Goal: Go to known website

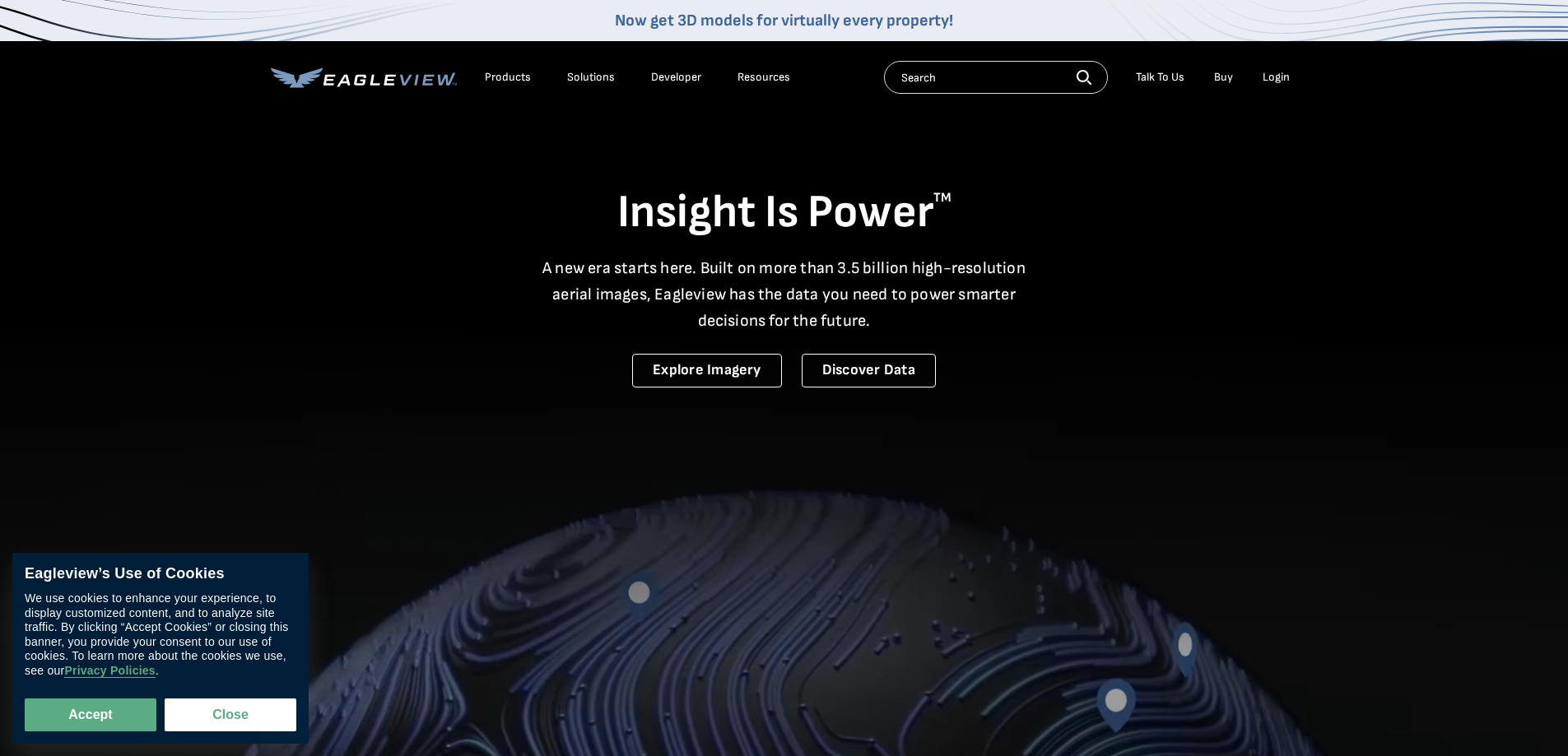
click at [268, 453] on video at bounding box center [784, 542] width 1568 height 1085
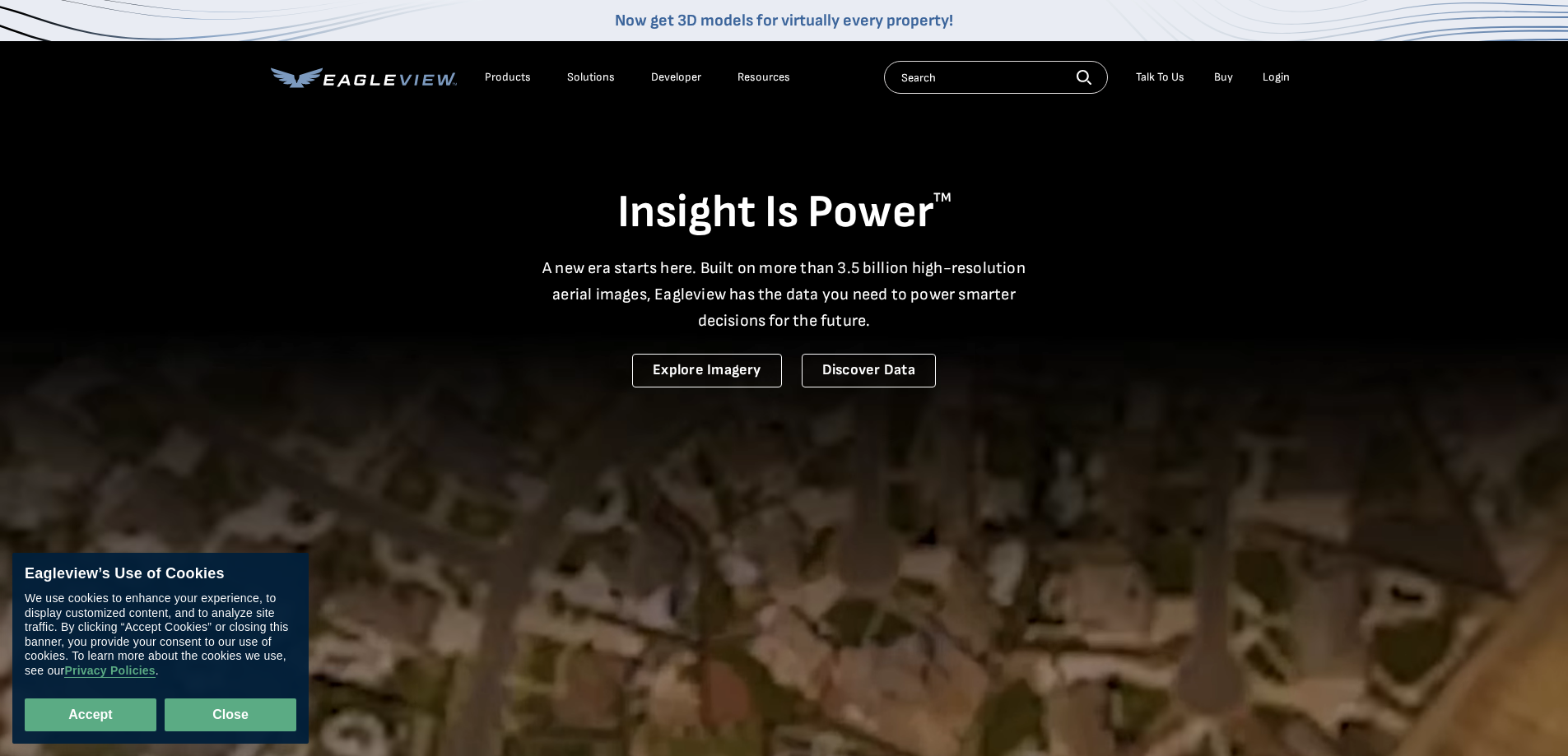
click at [262, 713] on button "Close" at bounding box center [230, 715] width 132 height 33
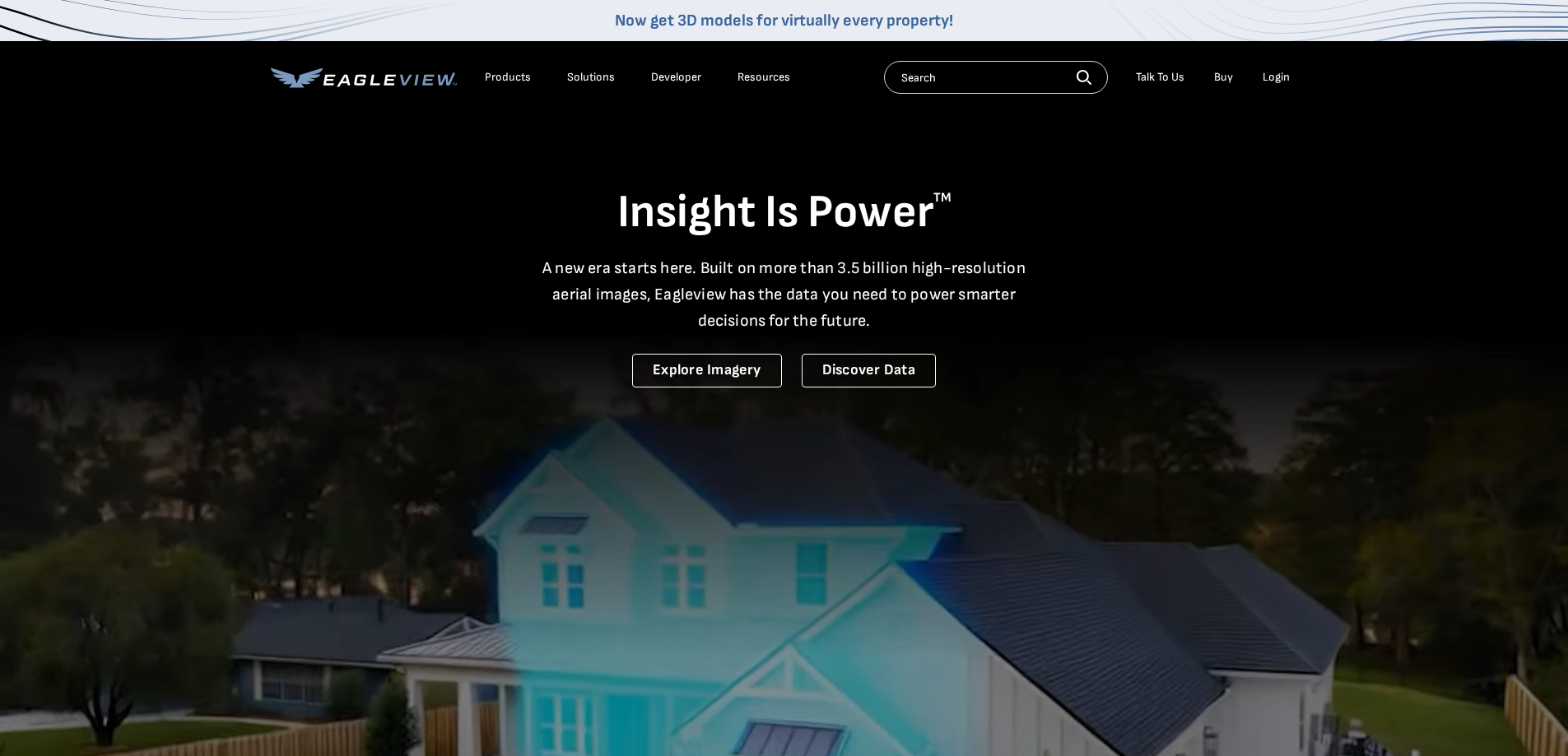
click at [1280, 72] on div "Login" at bounding box center [1276, 77] width 27 height 15
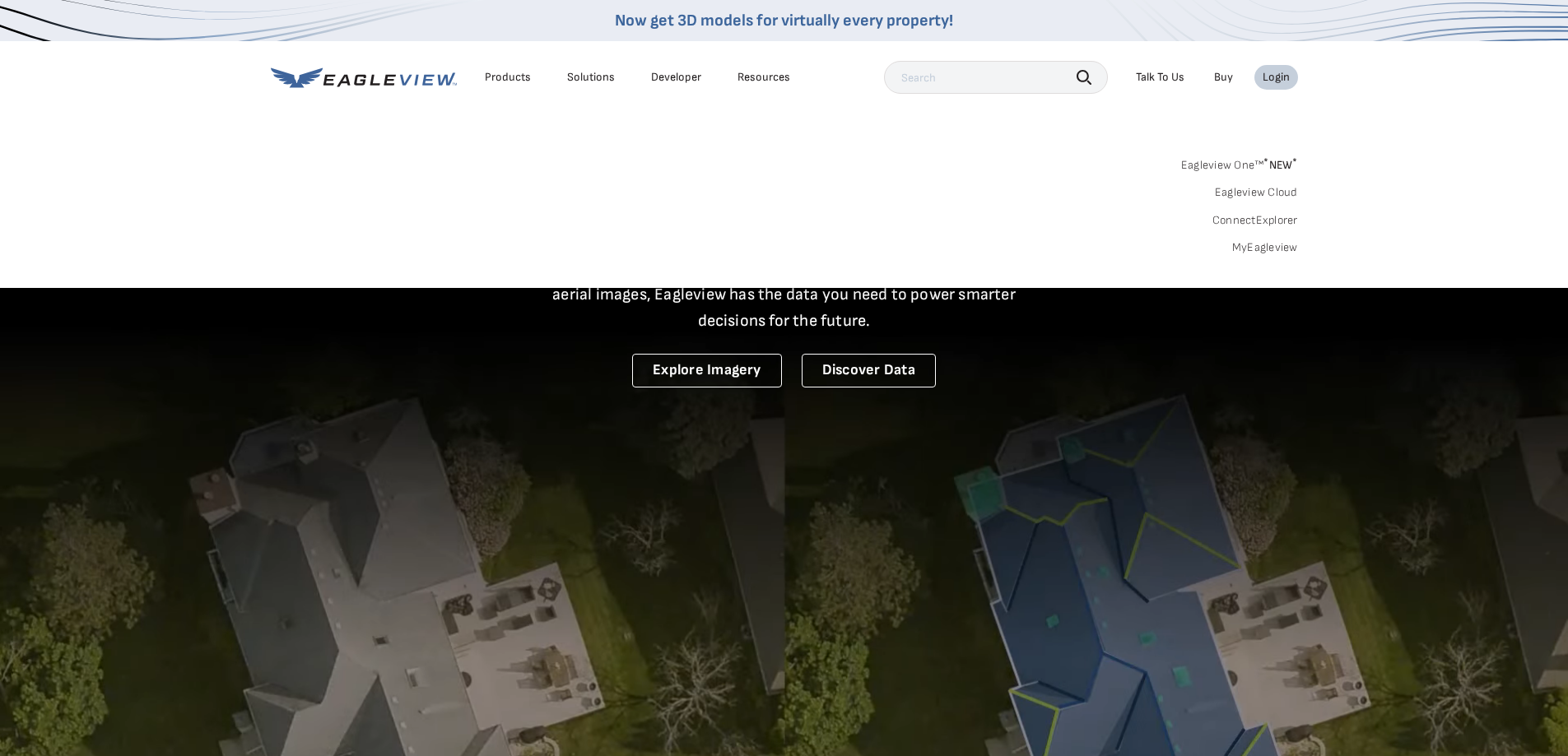
click at [1226, 156] on link "Eagleview One™ * NEW *" at bounding box center [1239, 163] width 117 height 19
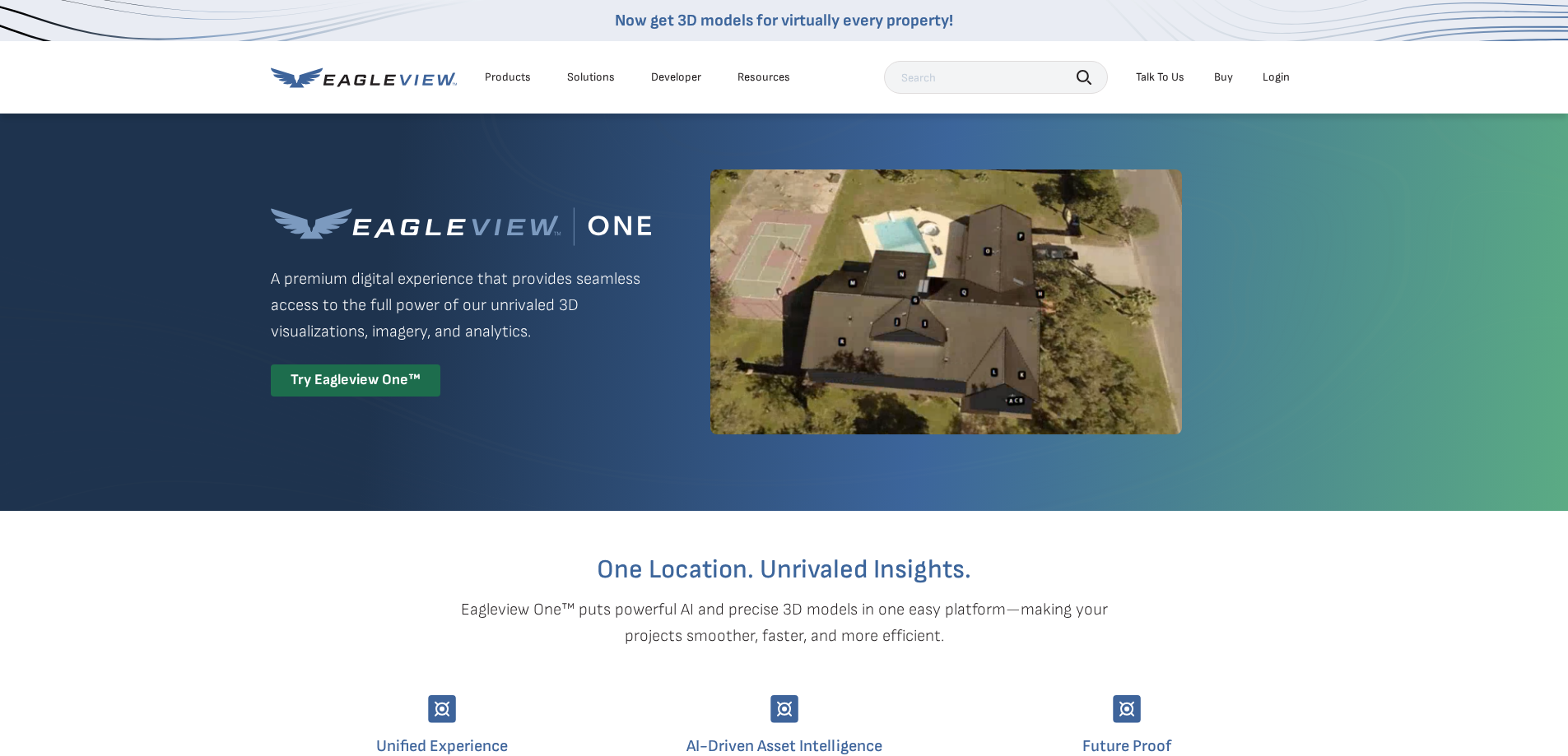
click at [1273, 77] on div "Login" at bounding box center [1276, 77] width 27 height 15
click at [1285, 78] on div "Login" at bounding box center [1276, 77] width 27 height 15
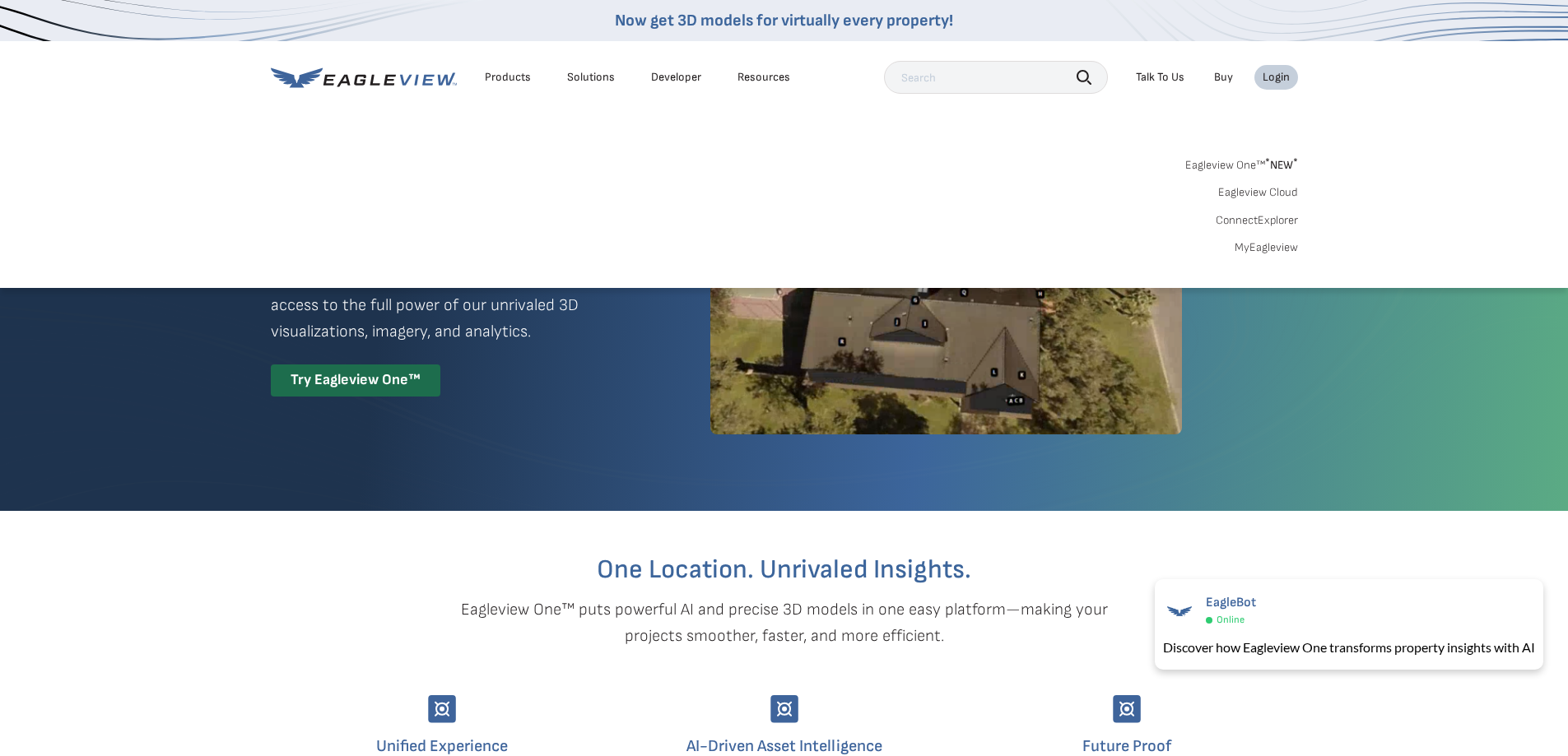
click at [1276, 215] on link "ConnectExplorer" at bounding box center [1256, 220] width 82 height 15
